Goal: Navigation & Orientation: Find specific page/section

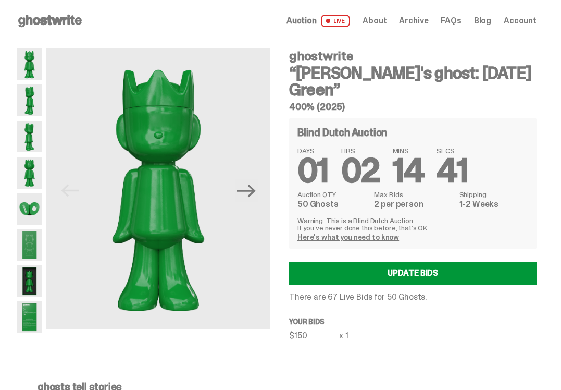
click at [330, 22] on span at bounding box center [328, 21] width 4 height 4
click at [317, 21] on span "Auction" at bounding box center [302, 21] width 30 height 8
click at [317, 22] on span "Auction" at bounding box center [302, 21] width 30 height 8
click at [44, 20] on use at bounding box center [50, 21] width 64 height 13
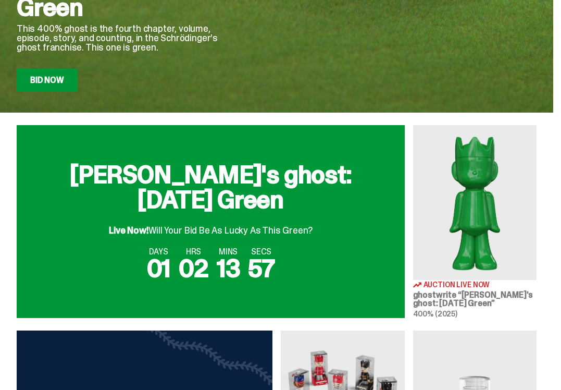
scroll to position [266, 0]
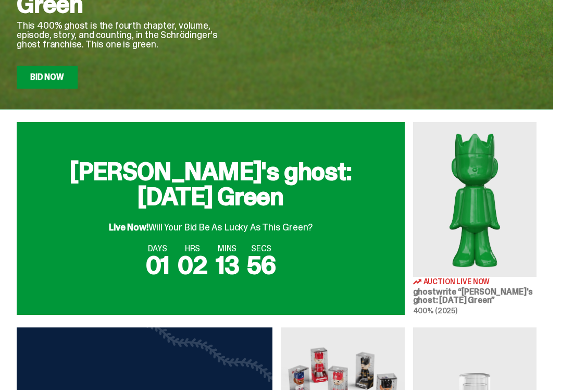
click at [480, 210] on img at bounding box center [475, 199] width 124 height 155
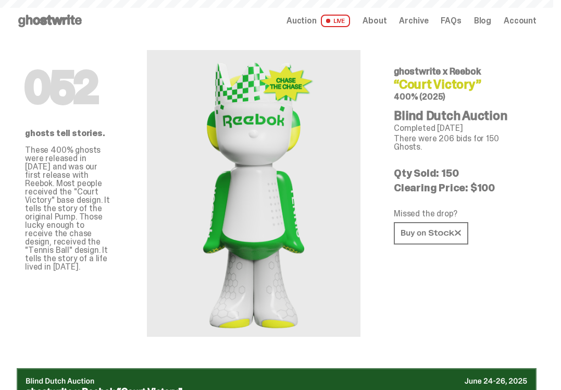
click at [334, 19] on span "LIVE" at bounding box center [336, 21] width 30 height 13
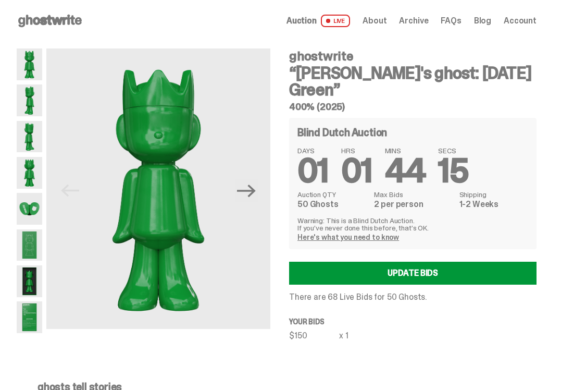
click at [527, 19] on span "Account" at bounding box center [520, 21] width 33 height 8
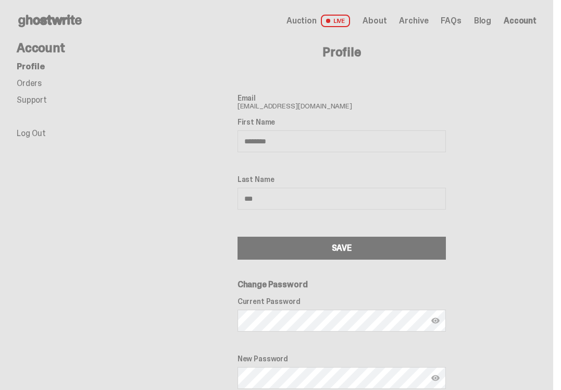
click at [535, 64] on div "Profile Email [EMAIL_ADDRESS][DOMAIN_NAME] First Name ******** Last Name *** SA…" at bounding box center [342, 269] width 390 height 454
click at [251, 57] on h4 "Profile" at bounding box center [342, 52] width 390 height 13
click at [147, 65] on li "Profile" at bounding box center [82, 67] width 130 height 8
click at [362, 58] on h4 "Profile" at bounding box center [342, 52] width 390 height 13
click at [317, 21] on span "Auction" at bounding box center [302, 21] width 30 height 8
